Goal: Navigation & Orientation: Find specific page/section

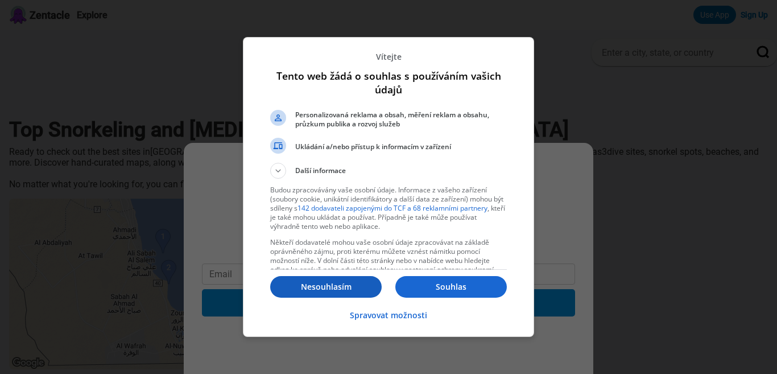
click at [325, 290] on p "Nesouhlasím" at bounding box center [326, 286] width 112 height 11
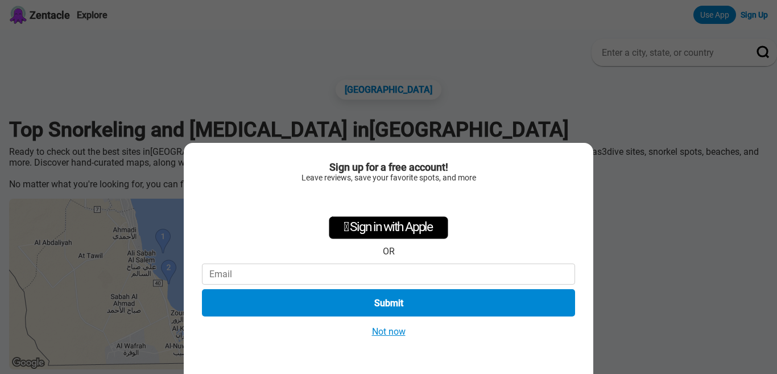
click at [384, 335] on button "Not now" at bounding box center [389, 331] width 40 height 12
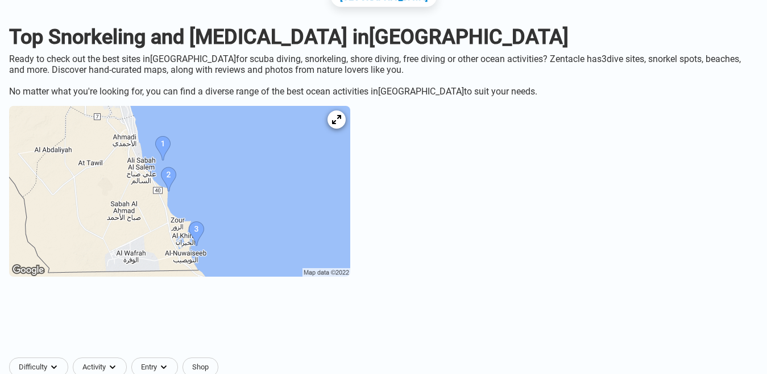
scroll to position [100, 0]
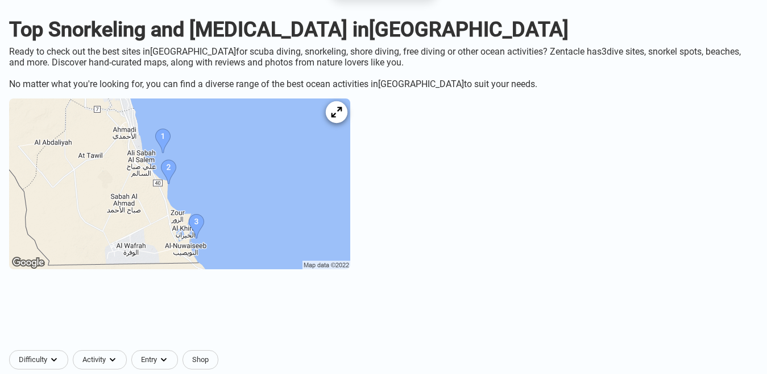
click at [342, 118] on icon at bounding box center [336, 112] width 11 height 11
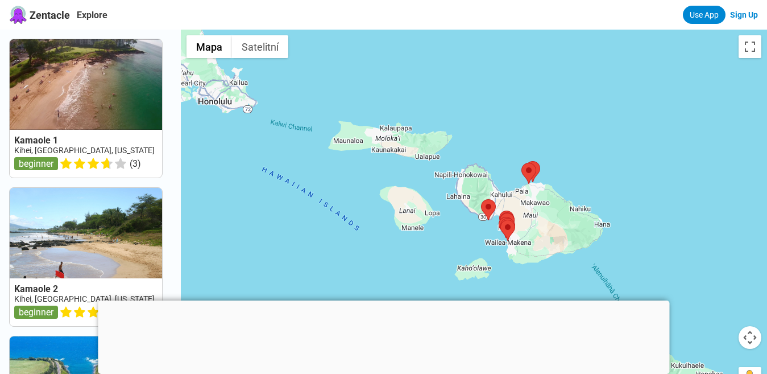
drag, startPoint x: 480, startPoint y: 189, endPoint x: 518, endPoint y: 180, distance: 39.3
click at [518, 180] on div at bounding box center [474, 217] width 587 height 374
